Goal: Task Accomplishment & Management: Use online tool/utility

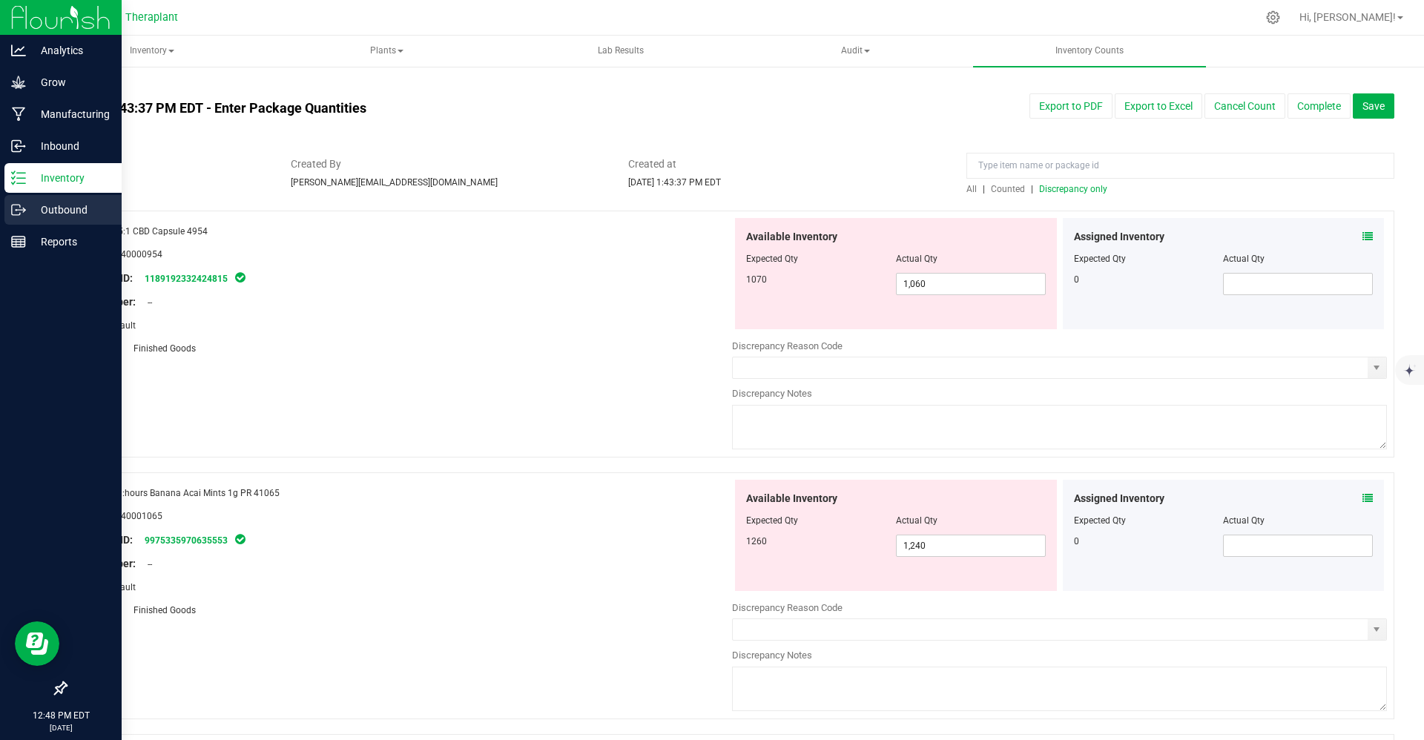
scroll to position [2663, 0]
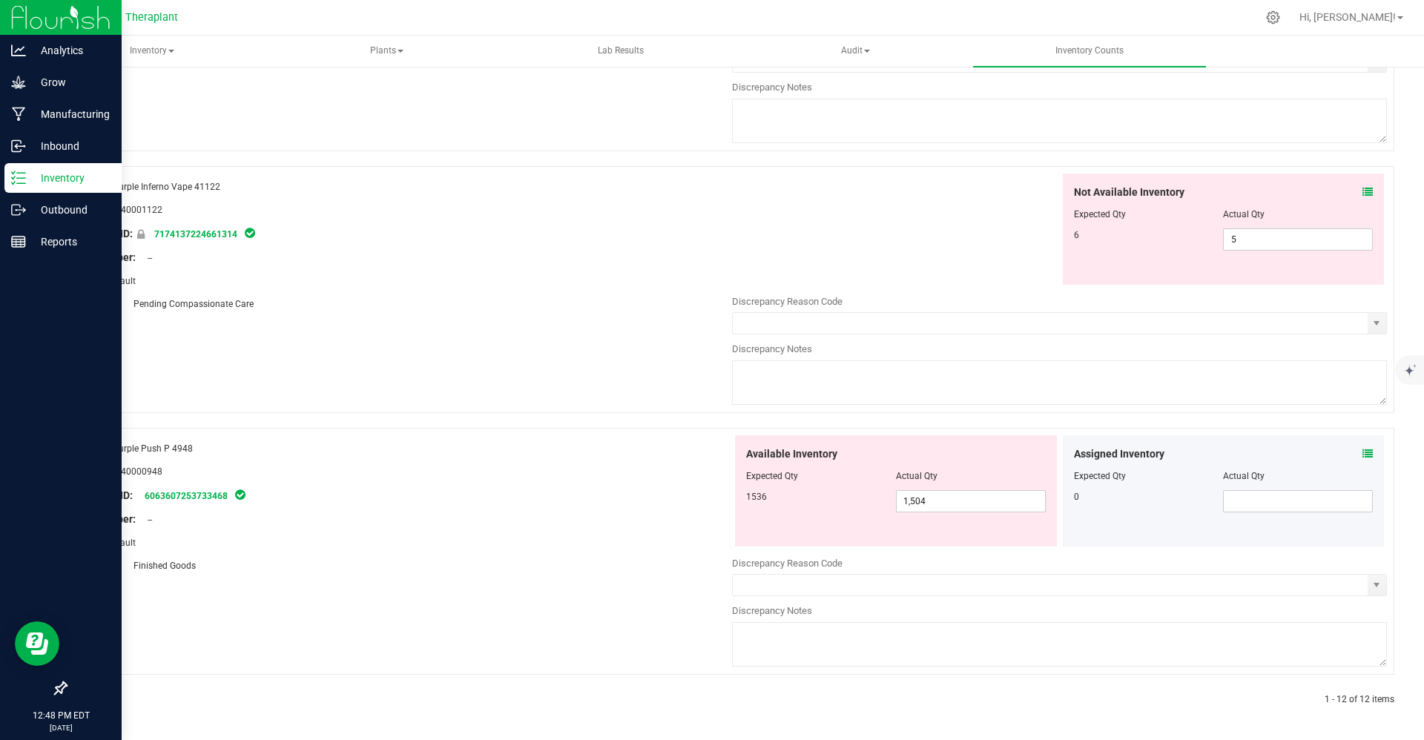
click at [40, 189] on div "Inventory" at bounding box center [62, 178] width 117 height 30
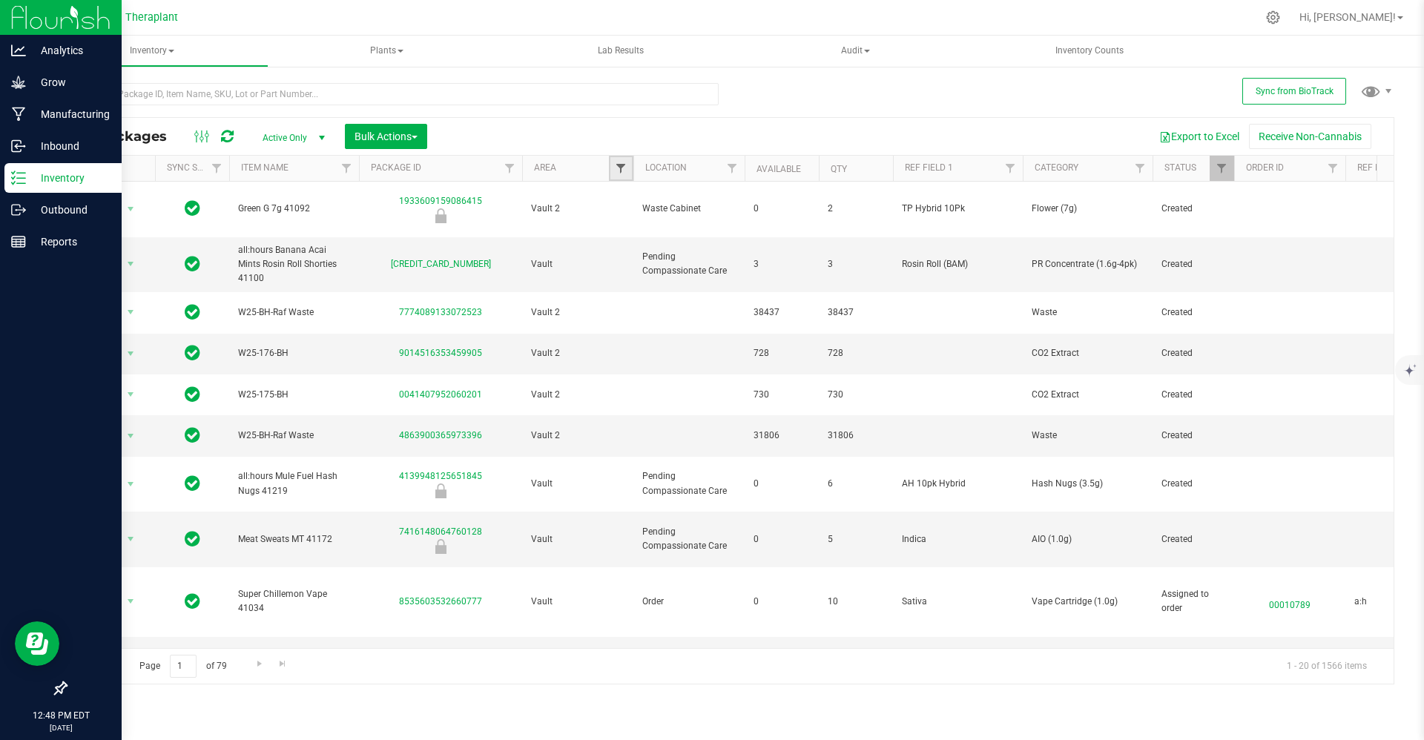
click at [622, 172] on span "Filter" at bounding box center [621, 168] width 12 height 12
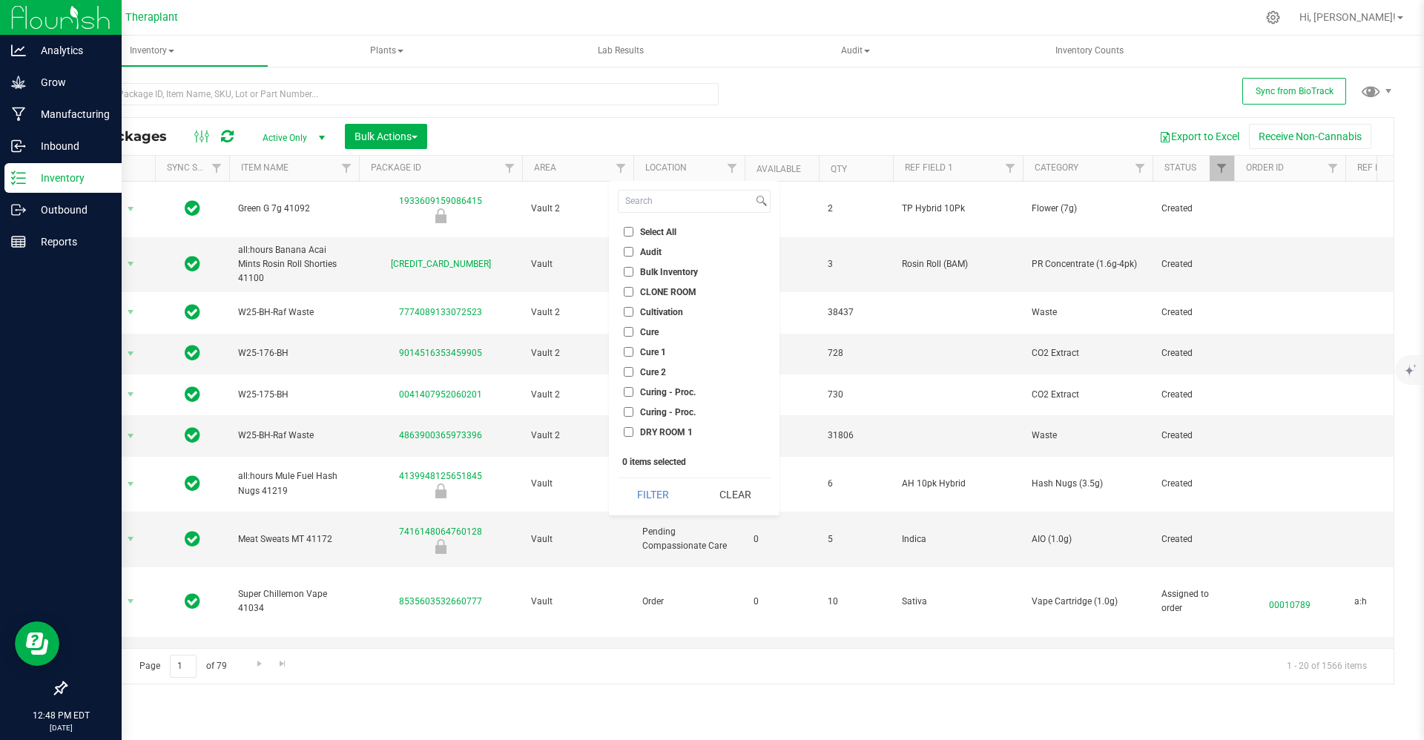
click at [630, 254] on input "Audit" at bounding box center [629, 252] width 10 height 10
checkbox input "true"
click at [650, 488] on button "Filter" at bounding box center [653, 494] width 71 height 33
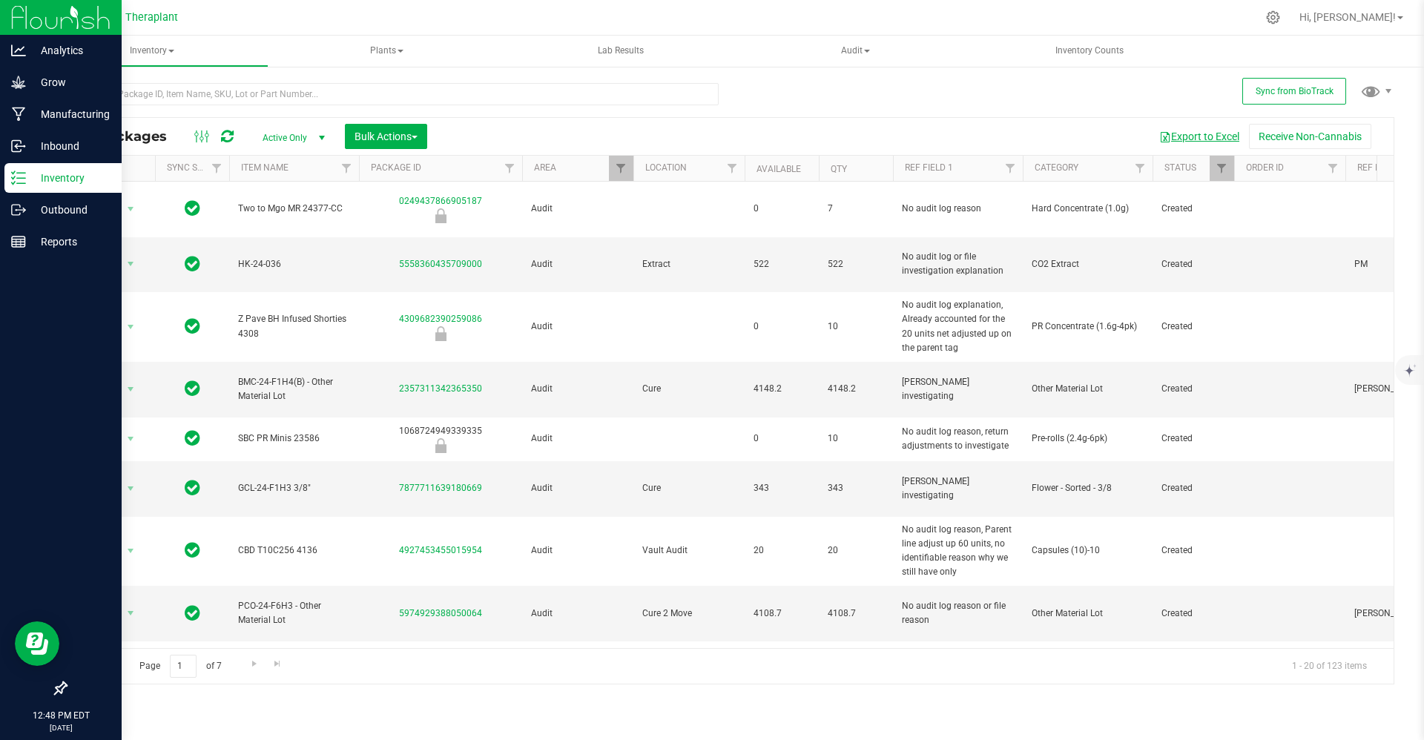
click at [1181, 143] on button "Export to Excel" at bounding box center [1199, 136] width 99 height 25
